Goal: Check status: Check status

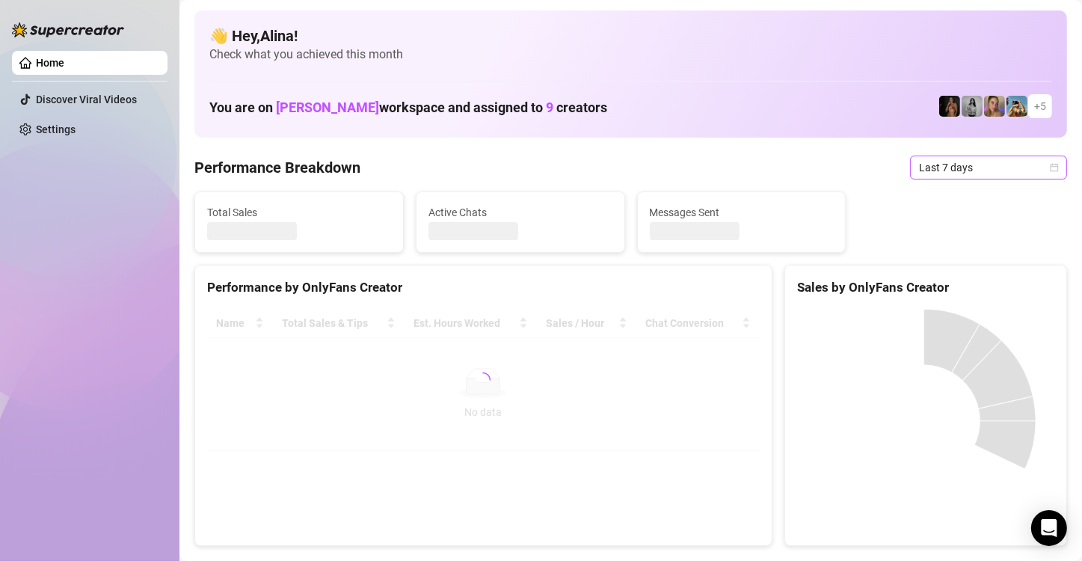
click at [943, 171] on span "Last 7 days" at bounding box center [988, 167] width 139 height 22
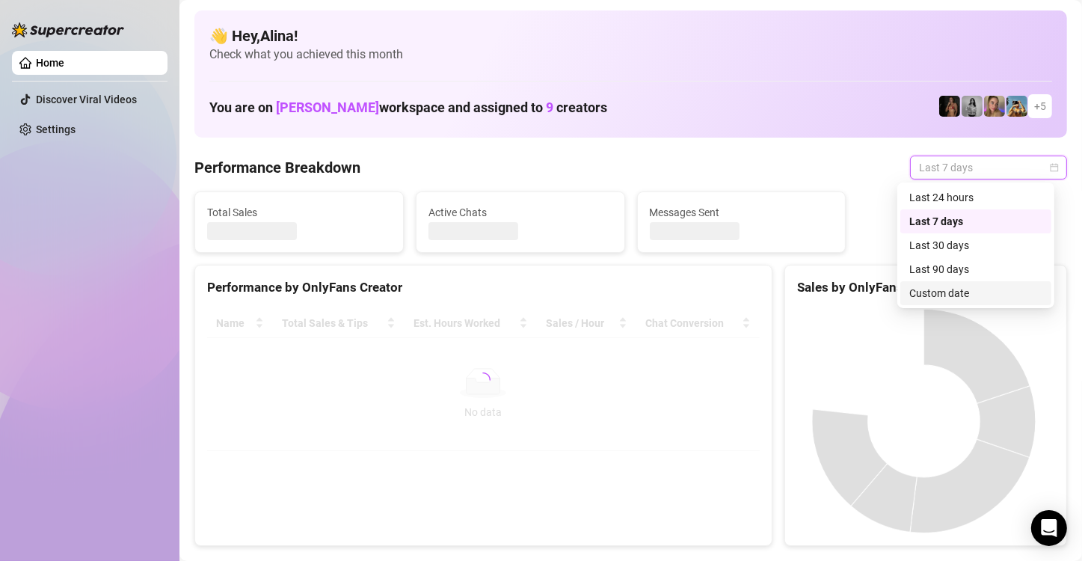
click at [960, 290] on div "Custom date" at bounding box center [976, 293] width 133 height 16
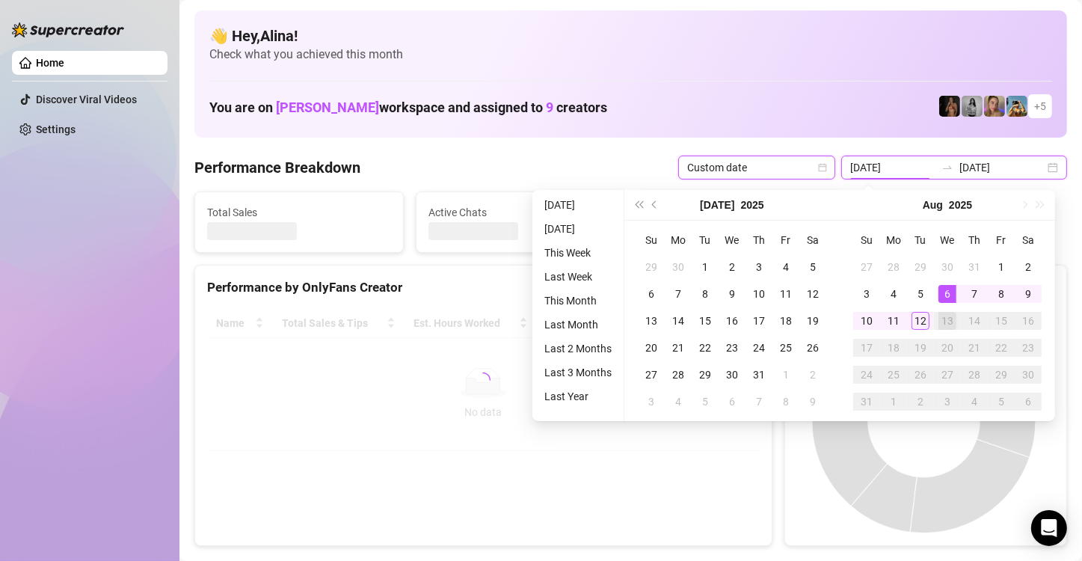
click at [879, 165] on input "[DATE]" at bounding box center [893, 167] width 85 height 16
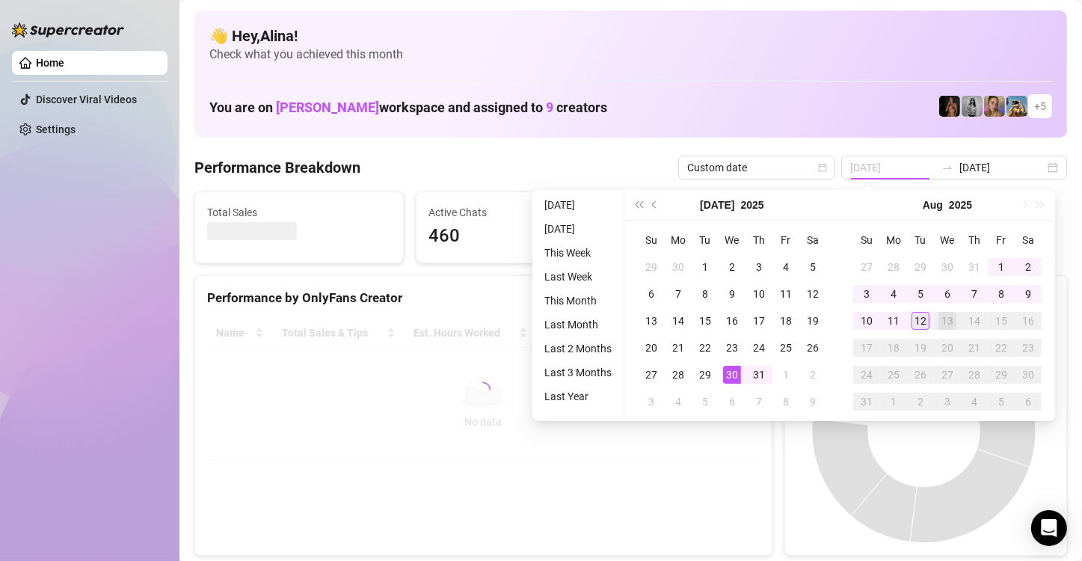
click at [925, 323] on div "12" at bounding box center [921, 321] width 18 height 18
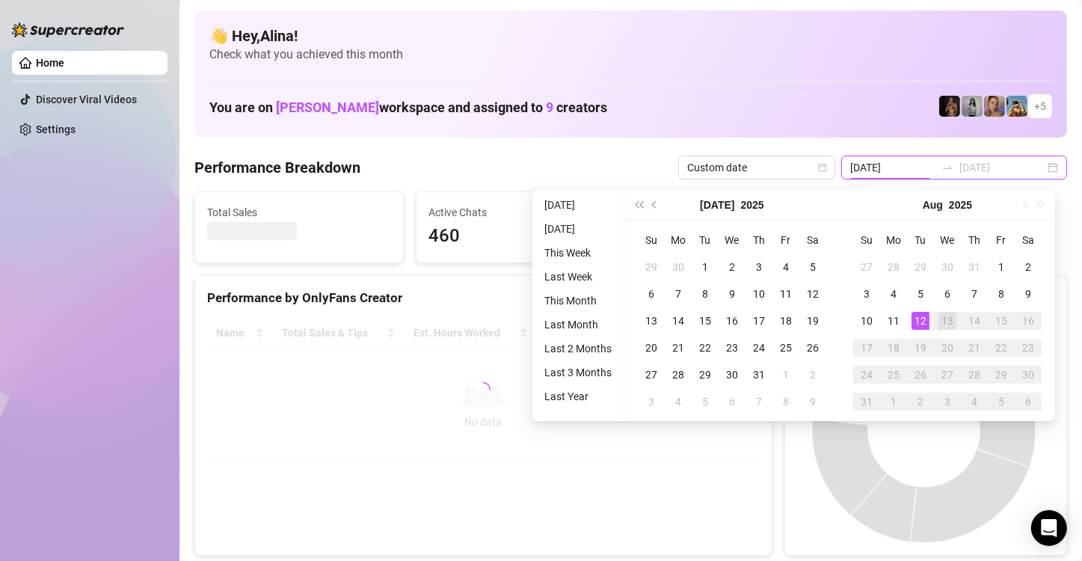
type input "[DATE]"
click at [923, 323] on div "12" at bounding box center [921, 321] width 18 height 18
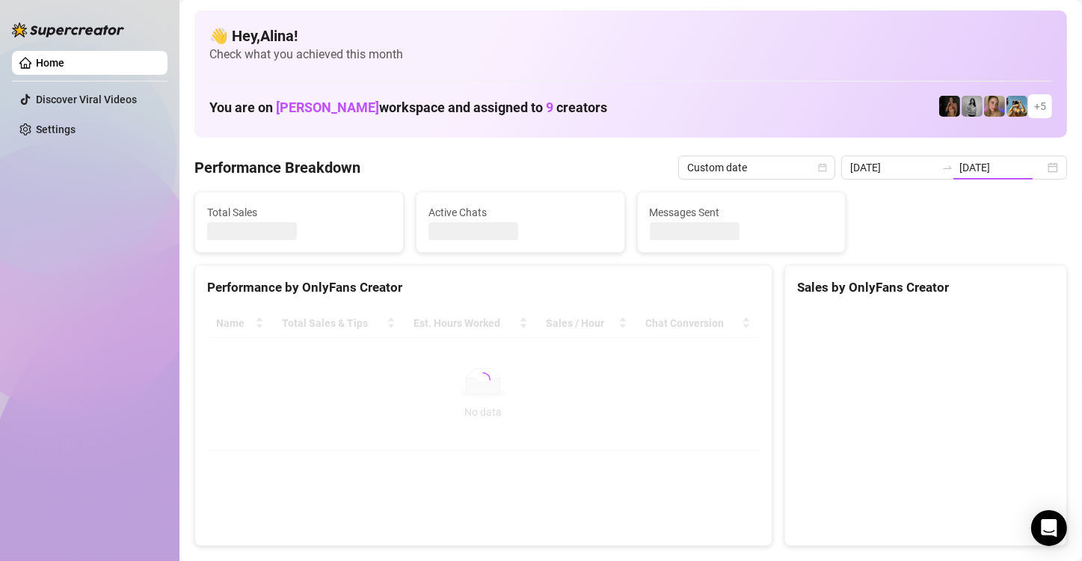
type input "[DATE]"
click at [892, 167] on input "[DATE]" at bounding box center [893, 167] width 85 height 16
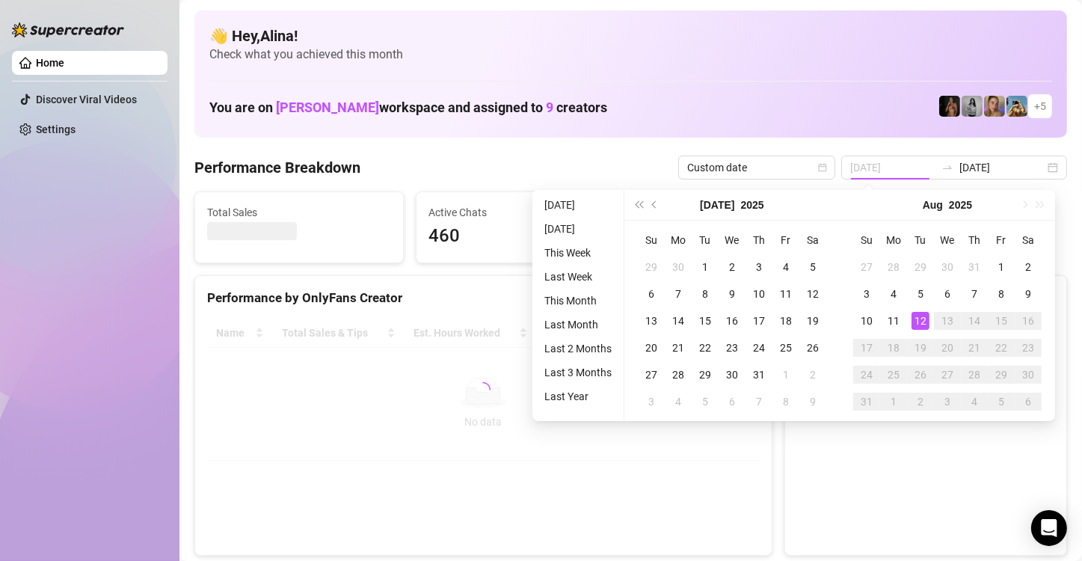
click at [919, 323] on div "12" at bounding box center [921, 321] width 18 height 18
click at [922, 323] on div "12" at bounding box center [921, 321] width 18 height 18
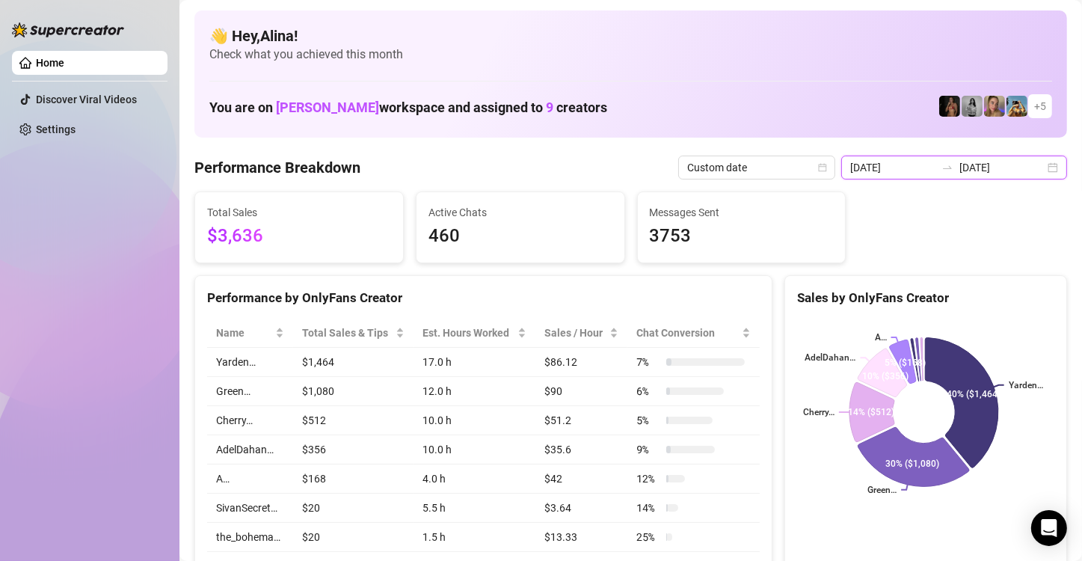
drag, startPoint x: 894, startPoint y: 165, endPoint x: 885, endPoint y: 168, distance: 9.3
click at [894, 165] on input "[DATE]" at bounding box center [893, 167] width 85 height 16
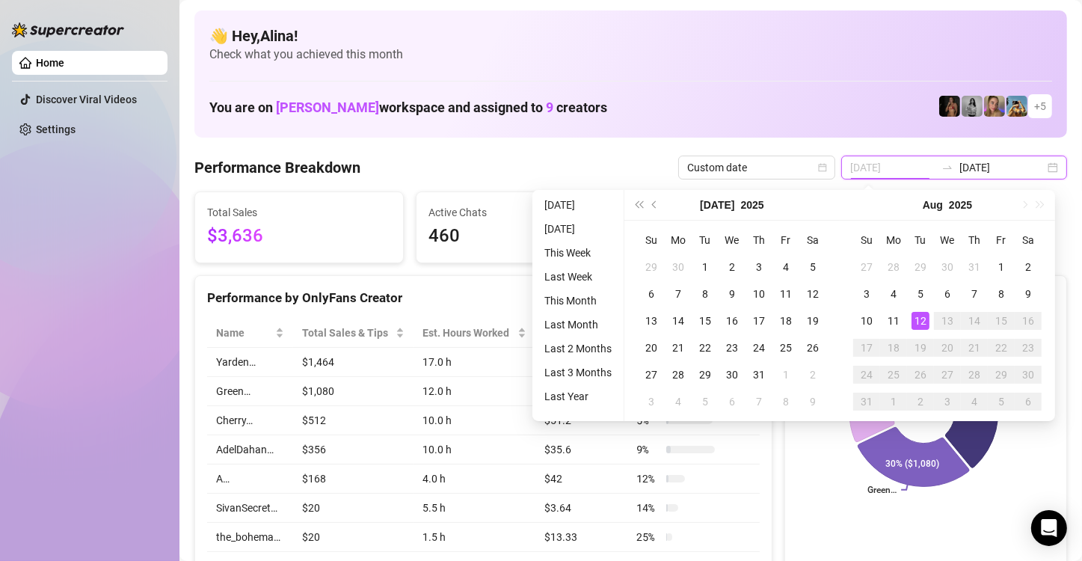
type input "[DATE]"
click at [923, 317] on div "12" at bounding box center [921, 321] width 18 height 18
click at [922, 323] on div "12" at bounding box center [921, 321] width 18 height 18
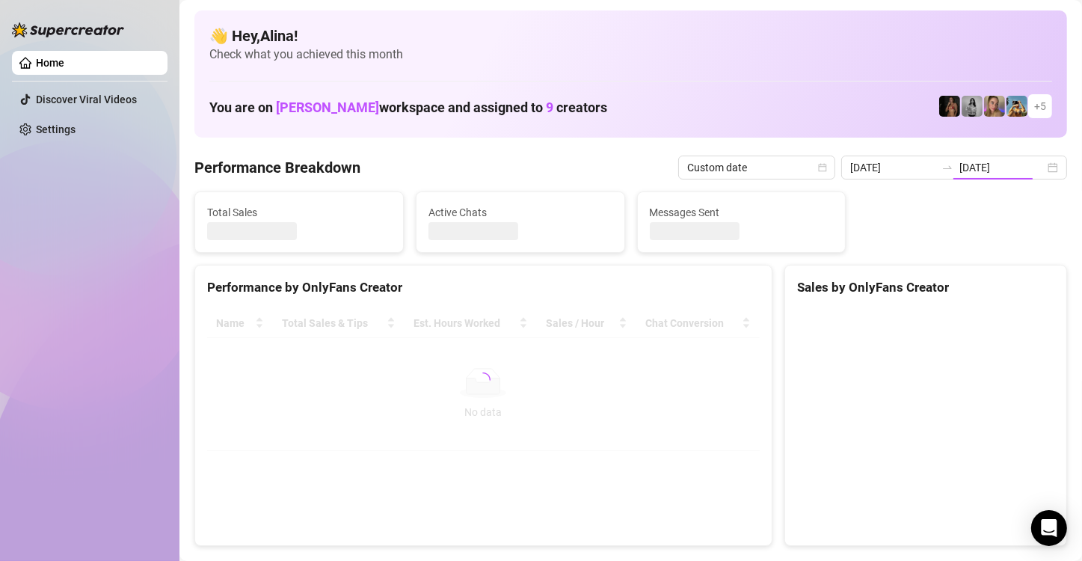
type input "[DATE]"
